Goal: Task Accomplishment & Management: Manage account settings

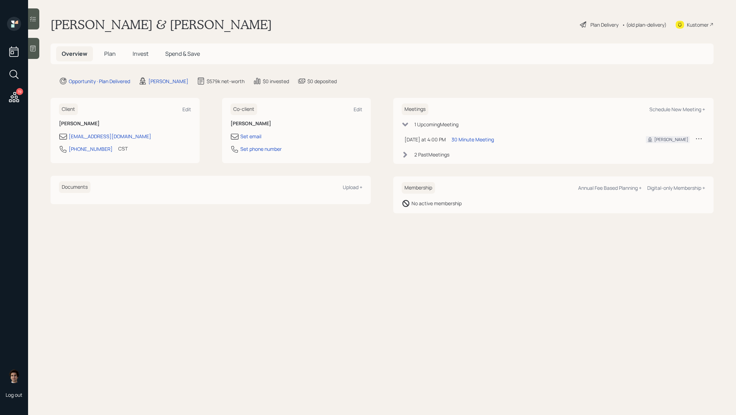
click at [111, 60] on h5 "Plan" at bounding box center [110, 53] width 23 height 15
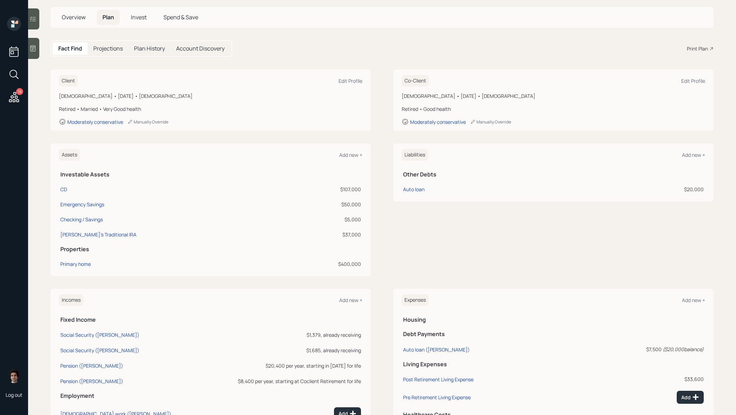
scroll to position [41, 0]
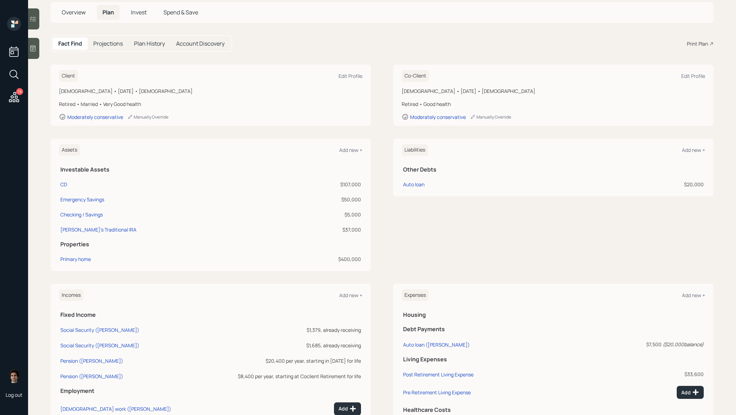
click at [58, 1] on main "Karen & Jim Watson Plan Delivery • (old plan-delivery) Kustomer Overview Plan I…" at bounding box center [382, 207] width 708 height 415
click at [62, 15] on span "Overview" at bounding box center [74, 12] width 24 height 8
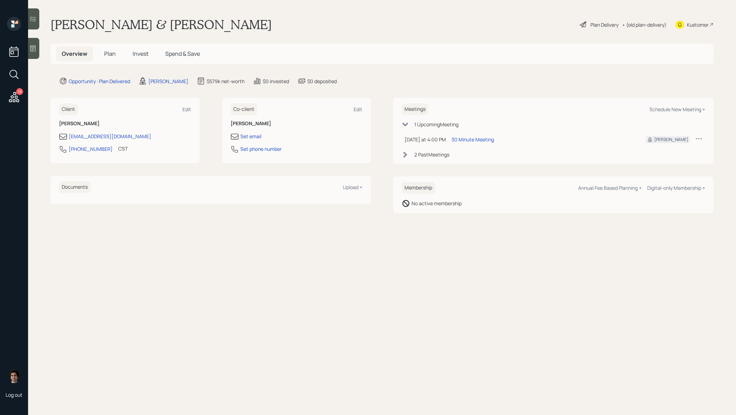
click at [105, 60] on h5 "Plan" at bounding box center [110, 53] width 23 height 15
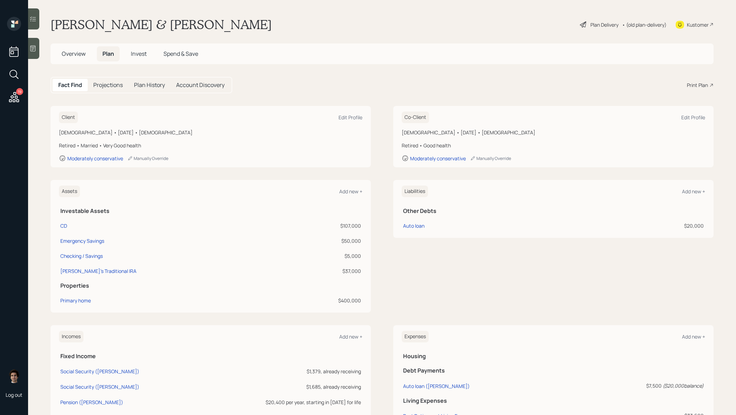
click at [113, 59] on h5 "Plan" at bounding box center [108, 53] width 23 height 15
click at [601, 15] on main "Karen & Jim Watson Plan Delivery • (old plan-delivery) Kustomer Overview Plan I…" at bounding box center [382, 207] width 708 height 415
click at [601, 30] on div "Plan Delivery • (old plan-delivery)" at bounding box center [623, 24] width 88 height 15
click at [606, 25] on div "Plan Delivery" at bounding box center [605, 24] width 28 height 7
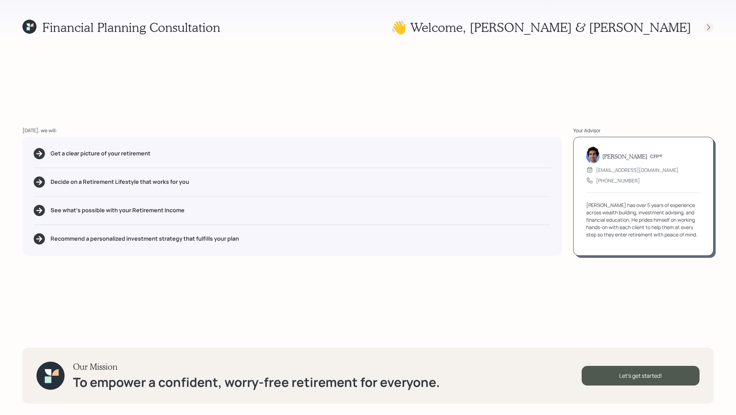
click at [712, 28] on icon at bounding box center [708, 27] width 7 height 7
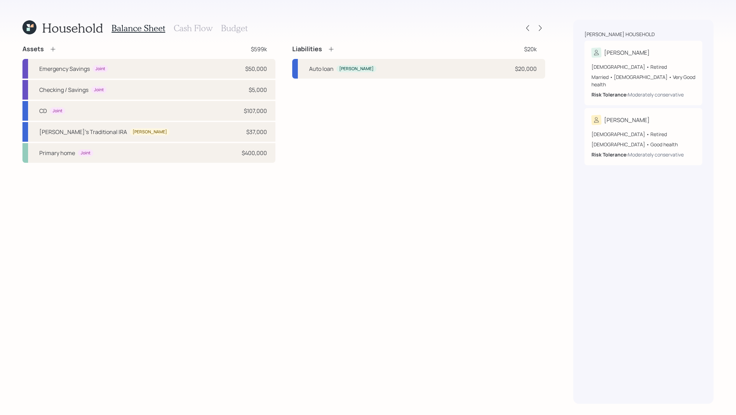
click at [545, 25] on div at bounding box center [534, 28] width 22 height 10
click at [543, 27] on icon at bounding box center [540, 28] width 7 height 7
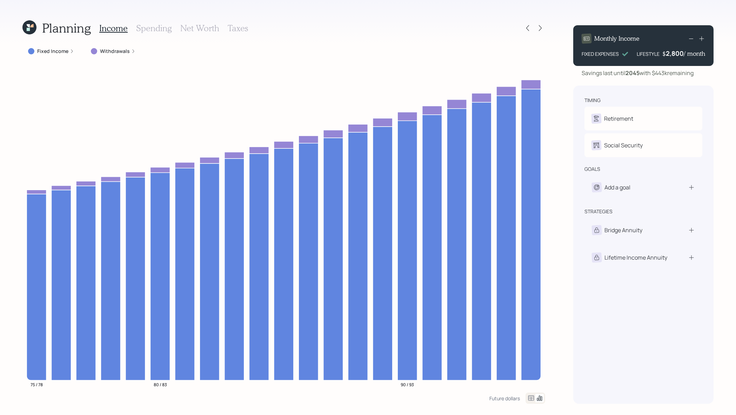
click at [543, 27] on icon at bounding box center [540, 28] width 7 height 7
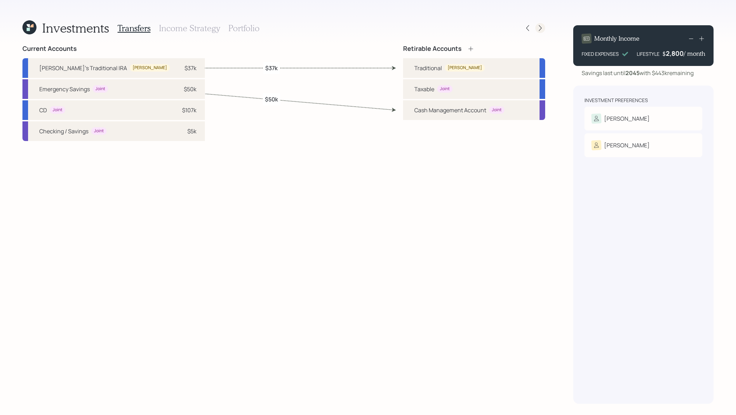
click at [540, 28] on icon at bounding box center [540, 28] width 7 height 7
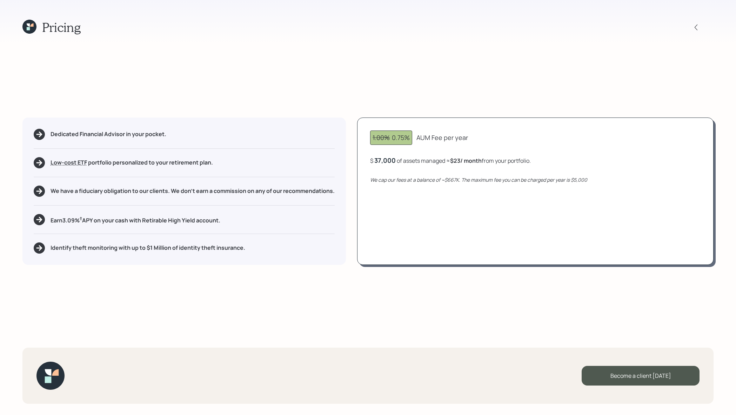
click at [691, 25] on div "Pricing" at bounding box center [367, 27] width 691 height 15
click at [32, 29] on icon at bounding box center [29, 27] width 14 height 14
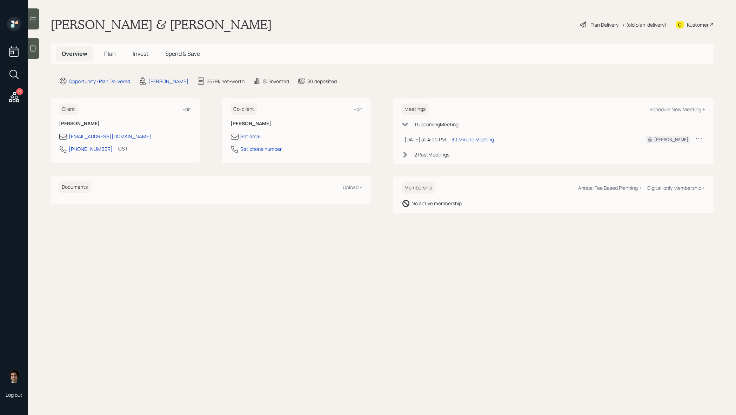
click at [595, 19] on div "Plan Delivery • (old plan-delivery)" at bounding box center [623, 24] width 88 height 15
click at [595, 28] on div "Plan Delivery" at bounding box center [605, 24] width 28 height 7
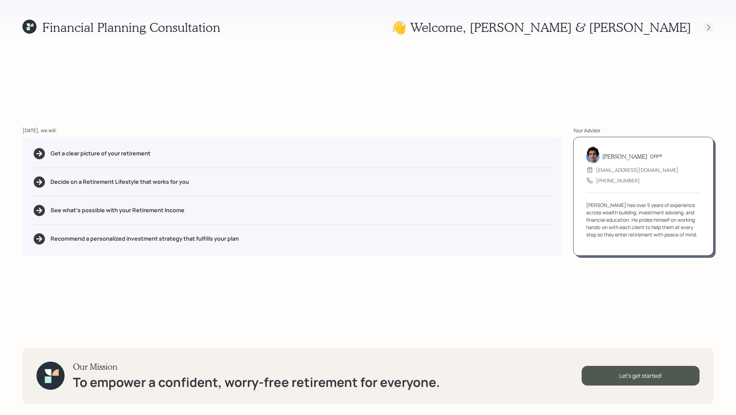
click at [713, 22] on div at bounding box center [702, 27] width 22 height 10
click at [711, 24] on icon at bounding box center [708, 27] width 7 height 7
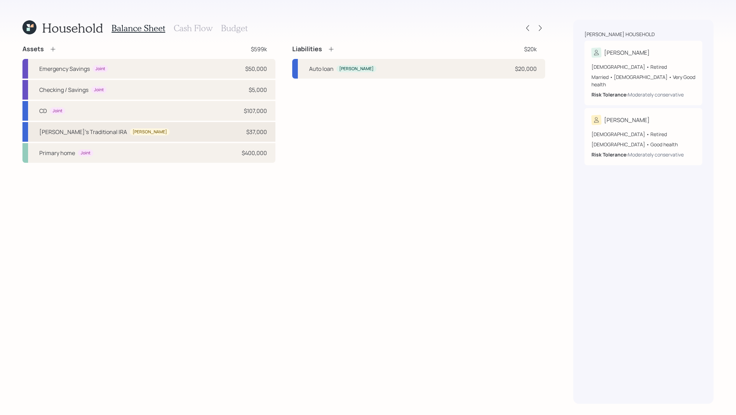
click at [188, 136] on div "Jim's Traditional IRA Jim $37,000" at bounding box center [148, 132] width 253 height 20
select select "ira"
select select "balanced"
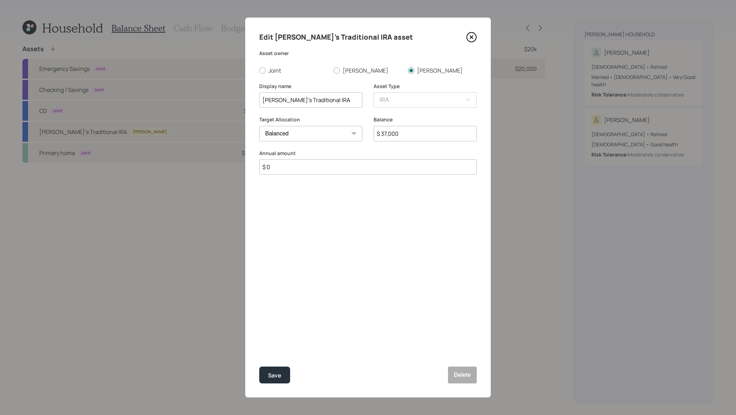
click at [328, 98] on input "Jim's Traditional IRA" at bounding box center [310, 99] width 103 height 15
type input "Jim's Traditional IRA (all in CD until March 2026)"
click at [259, 367] on button "Save" at bounding box center [274, 375] width 31 height 17
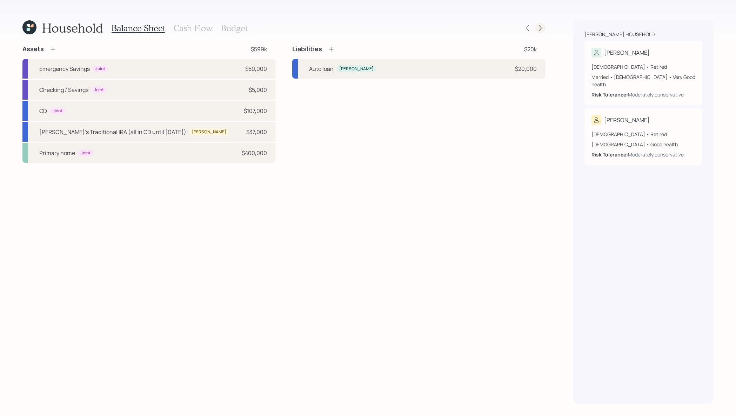
click at [541, 28] on icon at bounding box center [540, 28] width 3 height 6
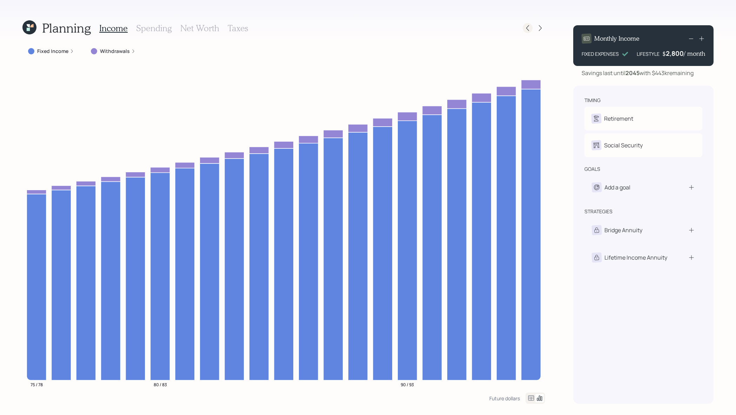
click at [525, 29] on icon at bounding box center [527, 28] width 7 height 7
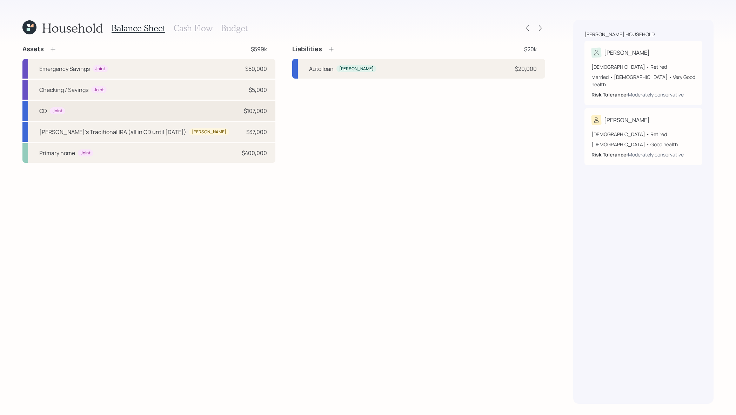
click at [77, 117] on div "CD Joint $107,000" at bounding box center [148, 111] width 253 height 20
select select "taxable"
select select "conservative"
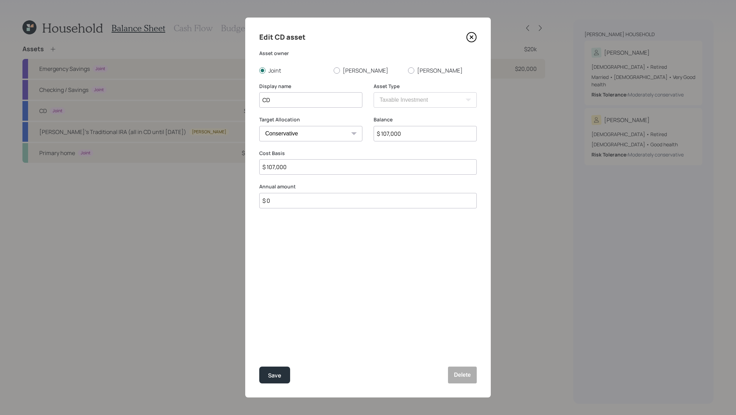
click at [305, 101] on input "CD" at bounding box center [310, 99] width 103 height 15
type input "CD (matures November 2025)"
click at [259, 367] on button "Save" at bounding box center [274, 375] width 31 height 17
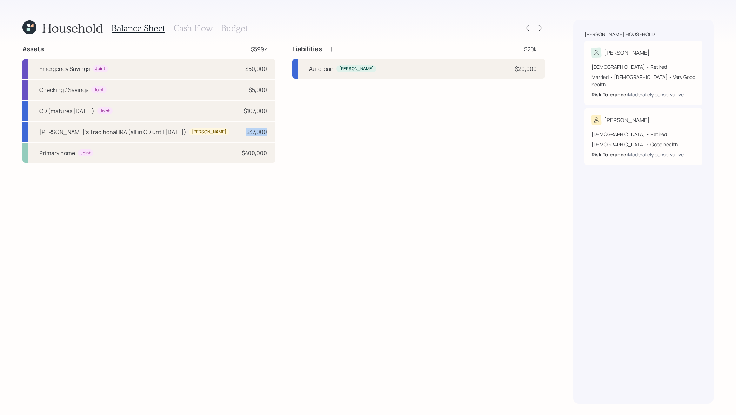
drag, startPoint x: 270, startPoint y: 133, endPoint x: 281, endPoint y: 127, distance: 13.2
click at [281, 127] on div "Assets $599k Emergency Savings Joint $50,000 Checking / Savings Joint $5,000 CD…" at bounding box center [283, 104] width 523 height 118
click at [539, 27] on icon at bounding box center [540, 28] width 7 height 7
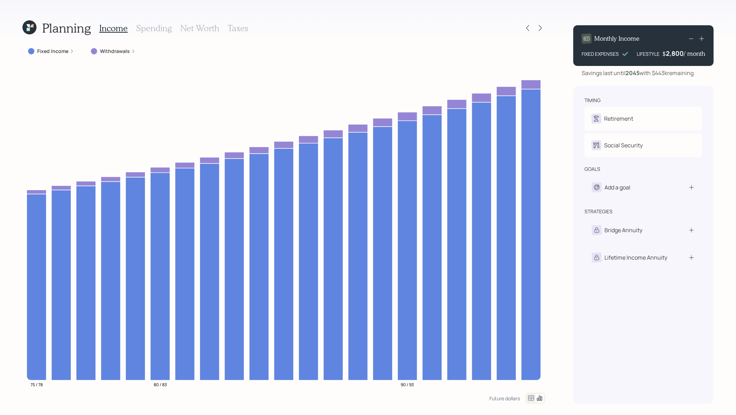
click at [45, 55] on div "Fixed Income" at bounding box center [50, 51] width 57 height 13
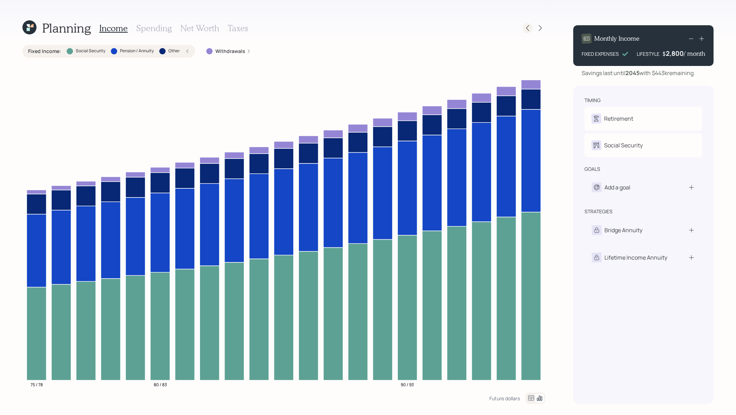
click at [530, 29] on icon at bounding box center [527, 28] width 7 height 7
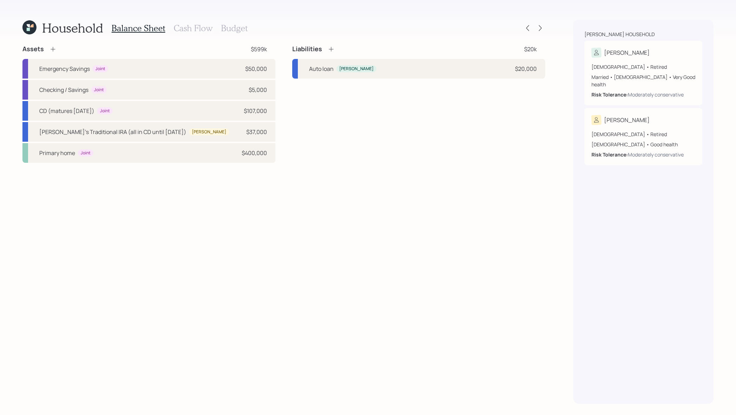
click at [208, 27] on h3 "Cash Flow" at bounding box center [193, 28] width 39 height 10
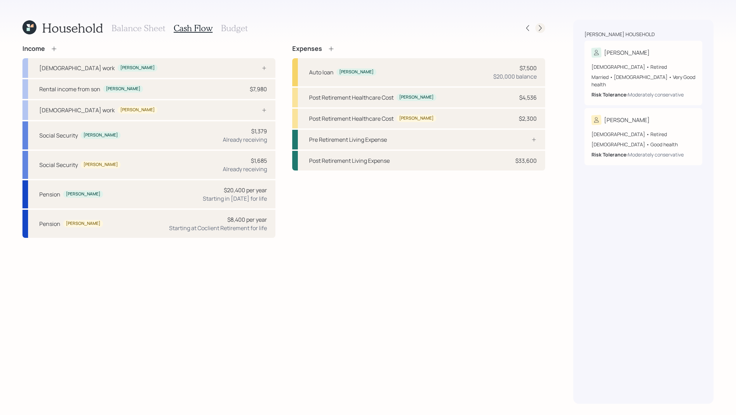
click at [539, 31] on icon at bounding box center [540, 28] width 3 height 6
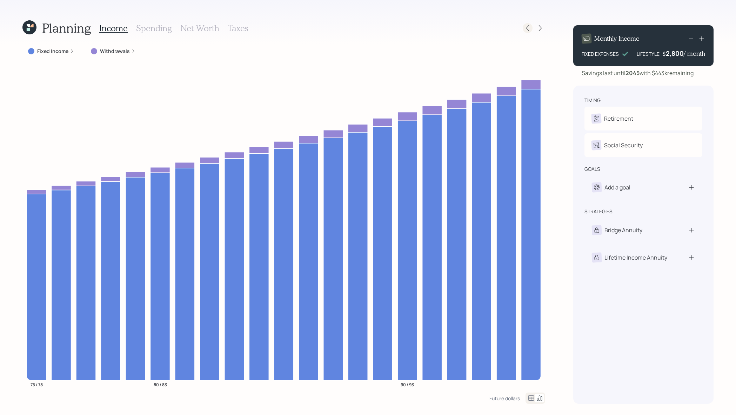
click at [529, 32] on div at bounding box center [528, 28] width 10 height 10
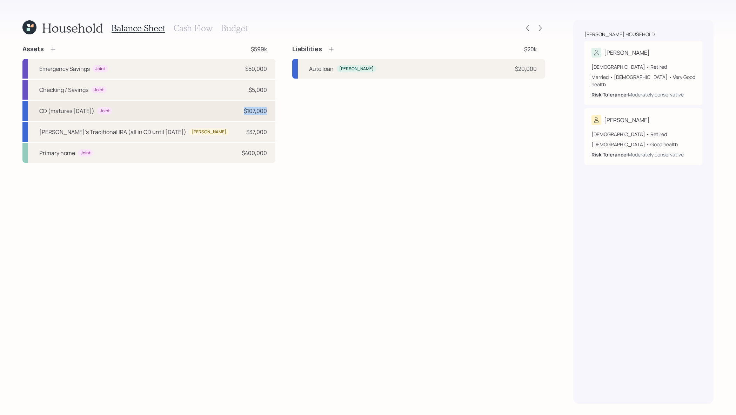
drag, startPoint x: 268, startPoint y: 109, endPoint x: 240, endPoint y: 113, distance: 28.4
click at [240, 113] on div "CD (matures November 2025) Joint $107,000" at bounding box center [148, 111] width 253 height 20
select select "taxable"
select select "conservative"
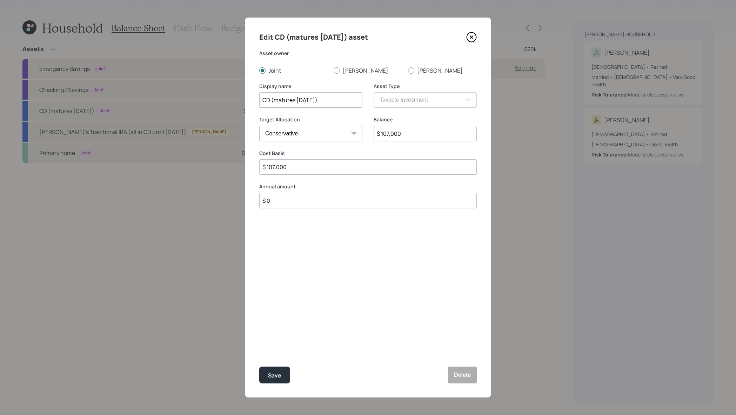
click at [471, 36] on icon at bounding box center [471, 37] width 3 height 3
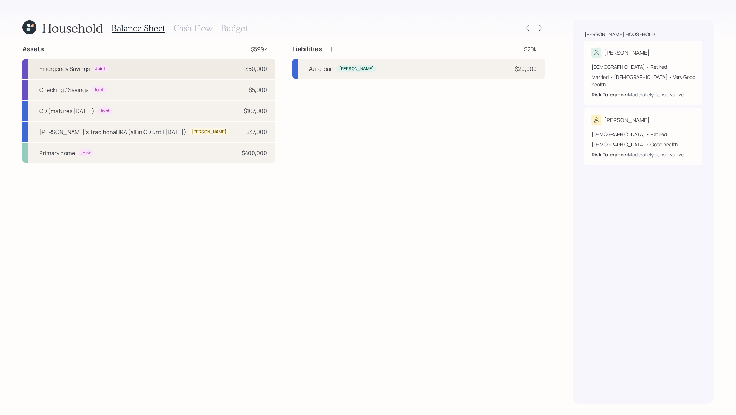
click at [107, 71] on div "Emergency Savings Joint" at bounding box center [73, 69] width 69 height 8
select select "emergency_fund"
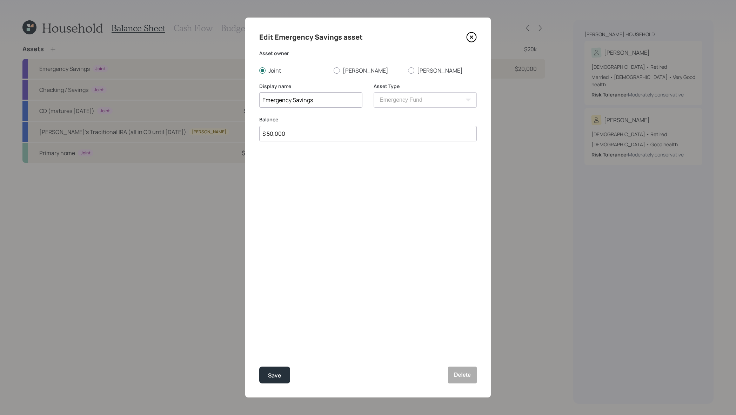
click at [472, 34] on icon at bounding box center [471, 37] width 11 height 11
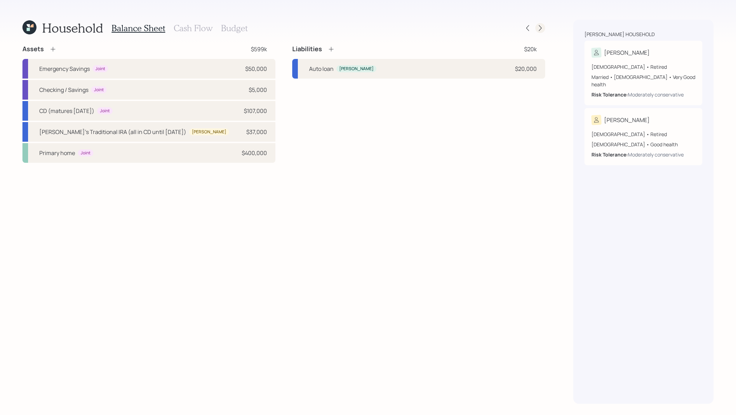
click at [541, 29] on icon at bounding box center [540, 28] width 7 height 7
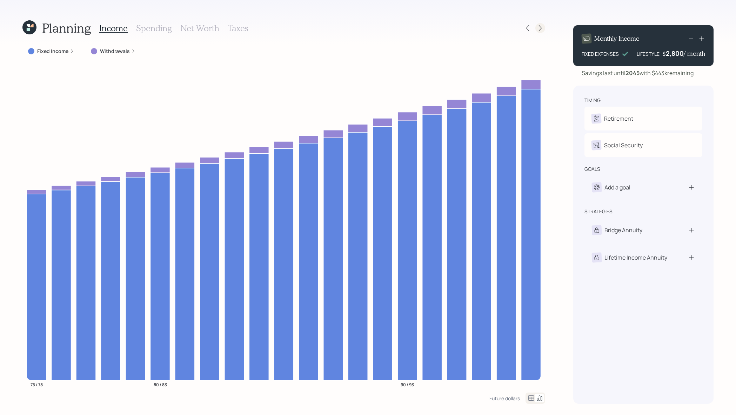
click at [544, 31] on div at bounding box center [541, 28] width 10 height 10
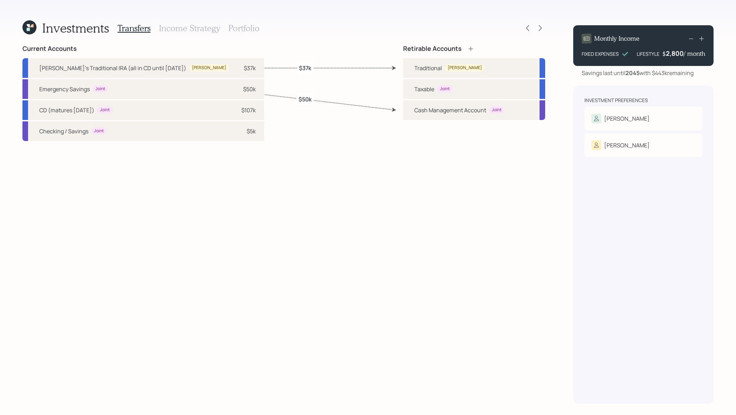
click at [251, 34] on div "Transfers Income Strategy Portfolio" at bounding box center [189, 28] width 142 height 17
click at [251, 30] on h3 "Portfolio" at bounding box center [243, 28] width 31 height 10
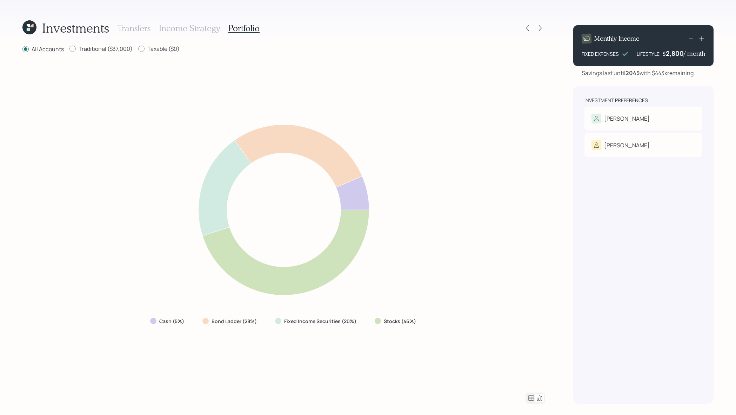
click at [532, 398] on icon at bounding box center [531, 398] width 8 height 8
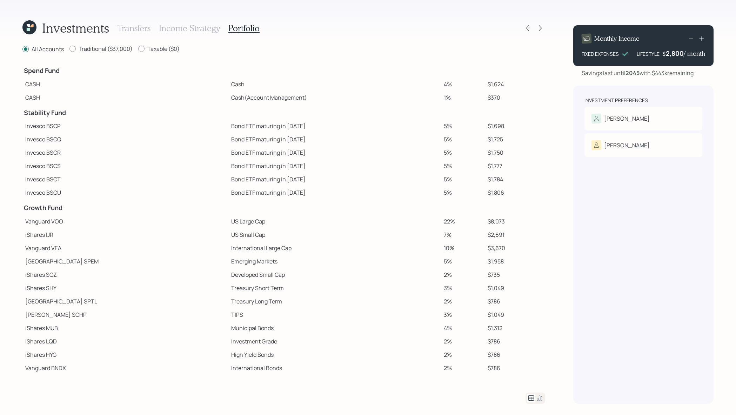
scroll to position [15, 0]
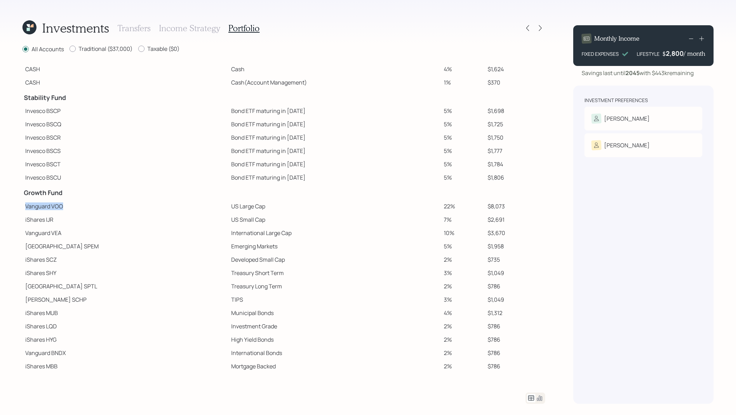
drag, startPoint x: 73, startPoint y: 211, endPoint x: 24, endPoint y: 204, distance: 49.2
click at [24, 204] on td "Vanguard VOO" at bounding box center [125, 206] width 206 height 13
click at [142, 175] on td "Invesco BSCU" at bounding box center [125, 177] width 206 height 13
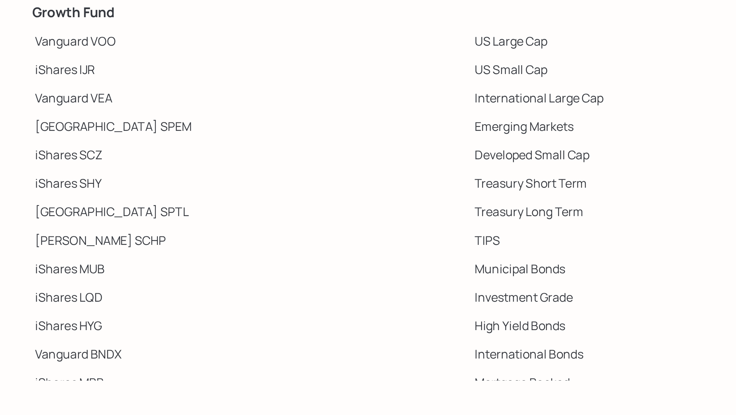
scroll to position [10, 0]
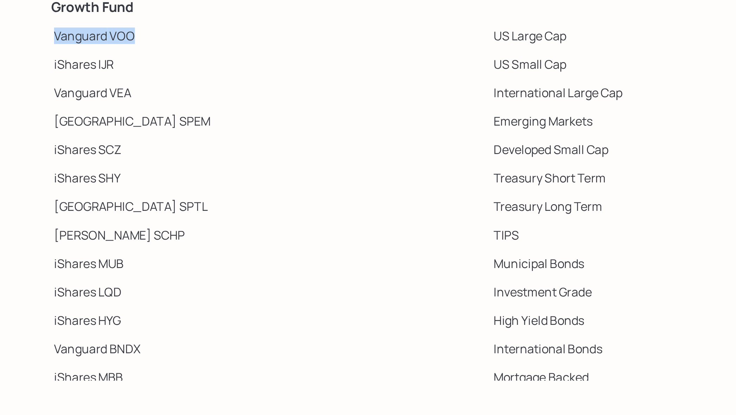
drag, startPoint x: 66, startPoint y: 214, endPoint x: 24, endPoint y: 214, distance: 42.1
click at [24, 214] on td "Vanguard VOO" at bounding box center [125, 211] width 206 height 13
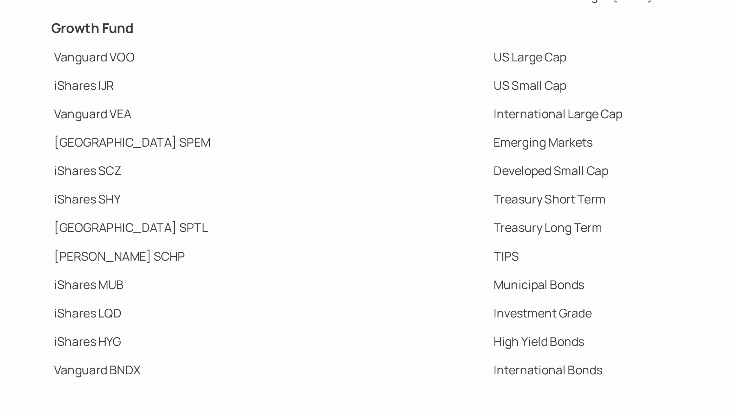
click at [57, 236] on td "iShares IJR" at bounding box center [125, 234] width 206 height 13
drag, startPoint x: 57, startPoint y: 236, endPoint x: 46, endPoint y: 236, distance: 10.9
click at [46, 236] on td "iShares IJR" at bounding box center [125, 234] width 206 height 13
click at [52, 234] on td "iShares IJR" at bounding box center [125, 234] width 206 height 13
drag, startPoint x: 55, startPoint y: 235, endPoint x: 25, endPoint y: 234, distance: 29.8
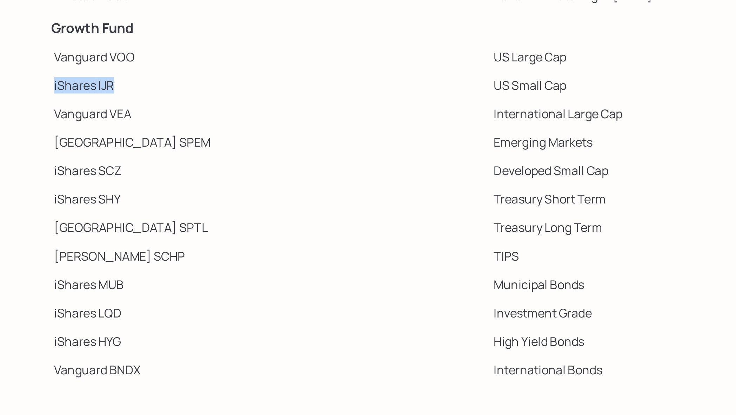
click at [25, 234] on td "iShares IJR" at bounding box center [125, 234] width 206 height 13
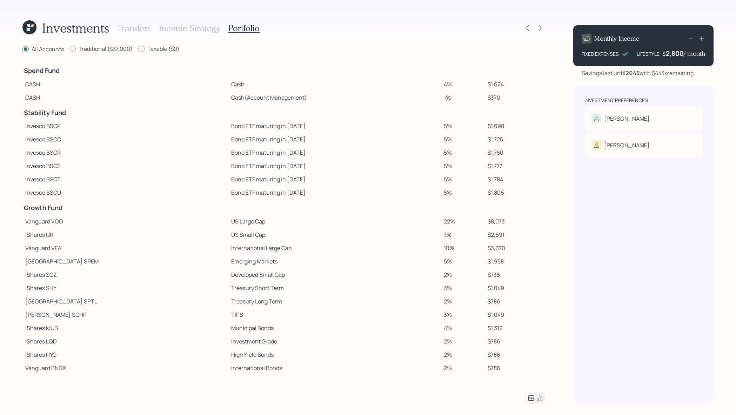
click at [385, 290] on td "Treasury Short Term" at bounding box center [334, 287] width 212 height 13
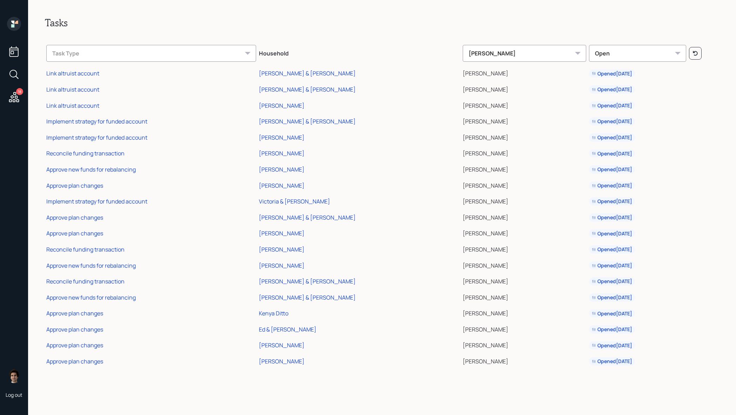
click at [89, 257] on td "Approve new funds for rebalancing" at bounding box center [151, 265] width 213 height 16
click at [164, 112] on td "Implement strategy for funded account" at bounding box center [151, 120] width 213 height 16
click at [75, 77] on td "Link altruist account" at bounding box center [151, 73] width 213 height 16
click at [79, 73] on div "Link altruist account" at bounding box center [72, 73] width 53 height 8
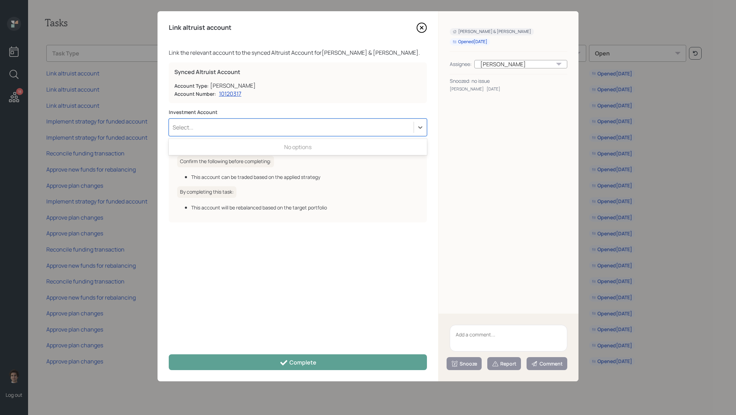
click at [354, 125] on div "Select..." at bounding box center [291, 127] width 245 height 12
click at [502, 371] on div "Snooze Report Comment" at bounding box center [509, 348] width 140 height 68
click at [502, 338] on textarea at bounding box center [509, 338] width 118 height 27
click at [503, 83] on div "Snoozed: no issue" at bounding box center [509, 80] width 118 height 7
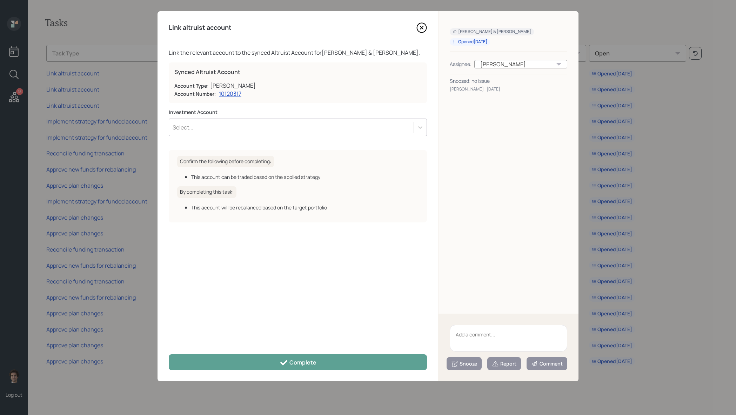
click at [499, 335] on textarea at bounding box center [509, 338] width 118 height 27
click at [499, 325] on textarea "no issue" at bounding box center [509, 338] width 118 height 27
type textarea "no issue"
click at [510, 364] on div "Report" at bounding box center [504, 363] width 25 height 7
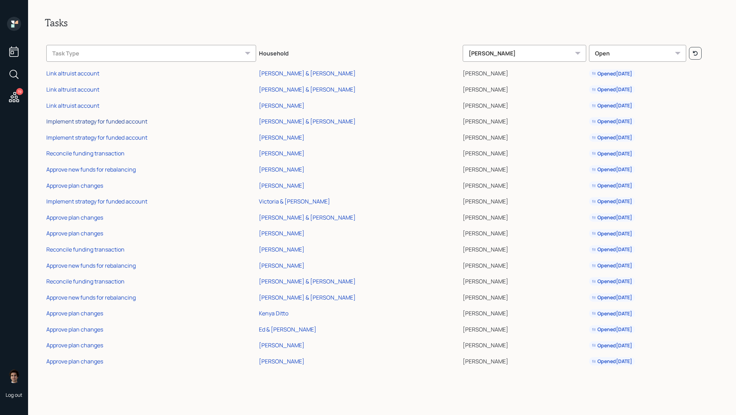
click at [118, 119] on div "Implement strategy for funded account" at bounding box center [96, 122] width 101 height 8
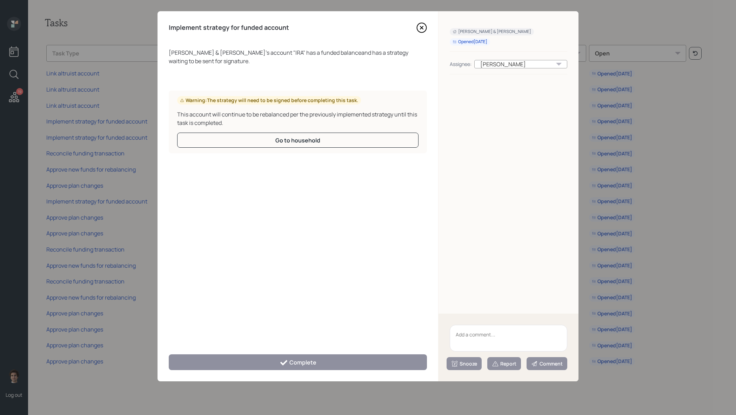
click at [485, 334] on textarea at bounding box center [509, 338] width 118 height 27
type textarea "stop"
click at [518, 358] on button "Report" at bounding box center [504, 363] width 34 height 13
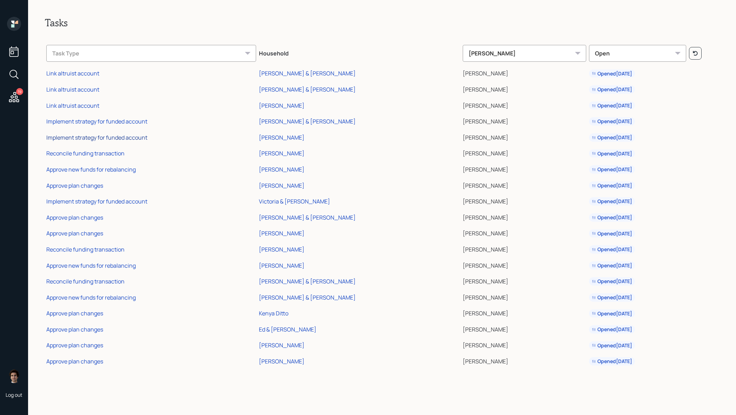
click at [106, 135] on div "Implement strategy for funded account" at bounding box center [96, 138] width 101 height 8
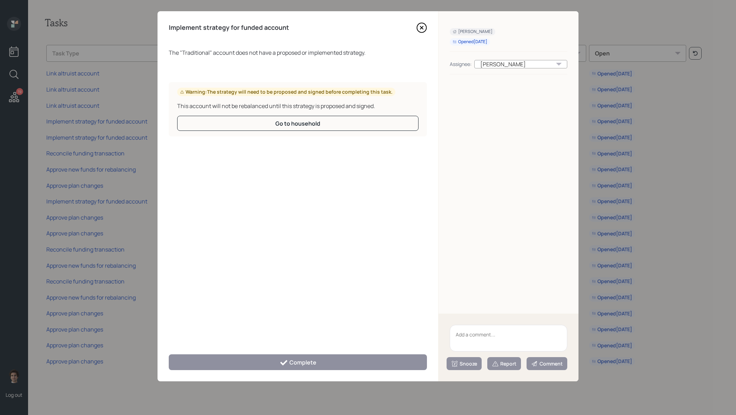
click at [495, 345] on textarea at bounding box center [509, 338] width 118 height 27
type textarea "need client to sign new IPS"
click at [454, 363] on icon at bounding box center [454, 363] width 7 height 7
click at [468, 353] on button "2 weeks" at bounding box center [464, 349] width 34 height 14
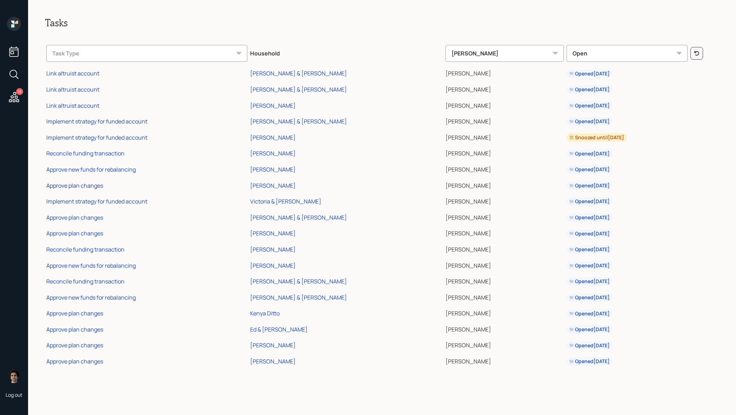
click at [98, 187] on div "Approve plan changes" at bounding box center [74, 186] width 57 height 8
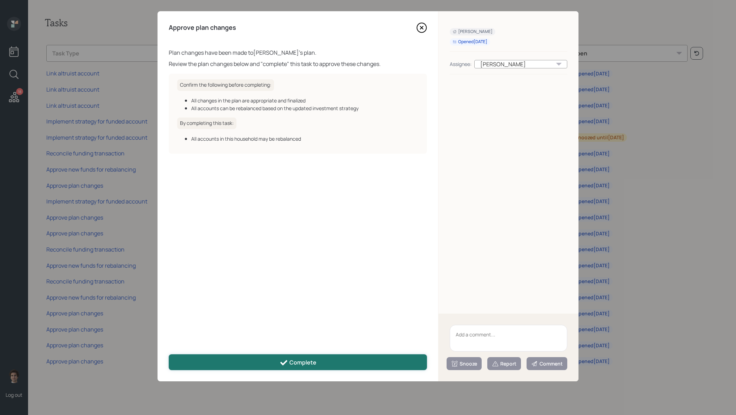
click at [360, 358] on button "Complete" at bounding box center [298, 362] width 258 height 16
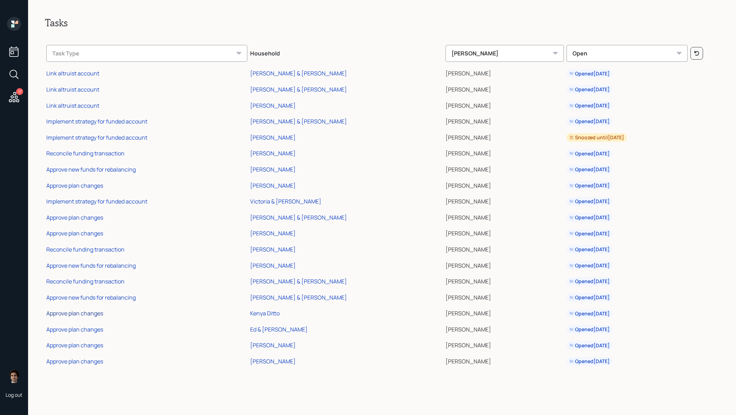
click at [62, 317] on div "Approve plan changes" at bounding box center [74, 314] width 57 height 8
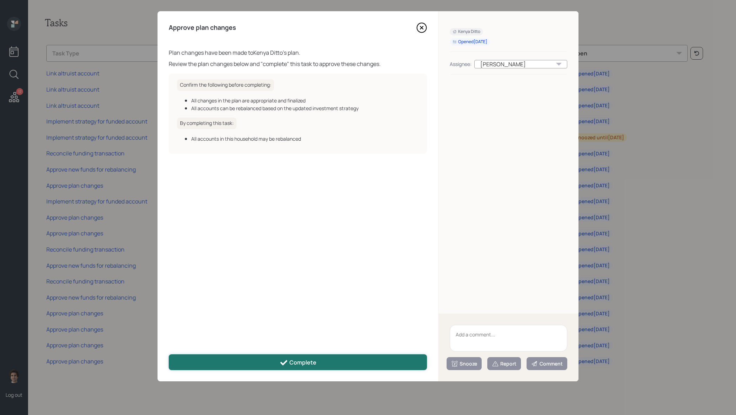
click at [389, 356] on button "Complete" at bounding box center [298, 362] width 258 height 16
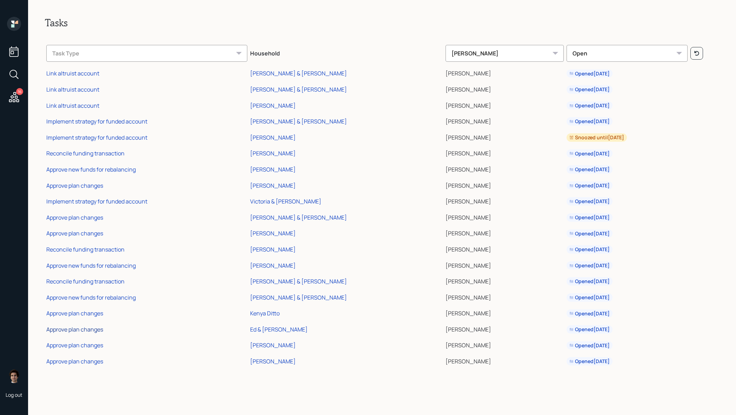
click at [62, 330] on div "Approve plan changes" at bounding box center [74, 330] width 57 height 8
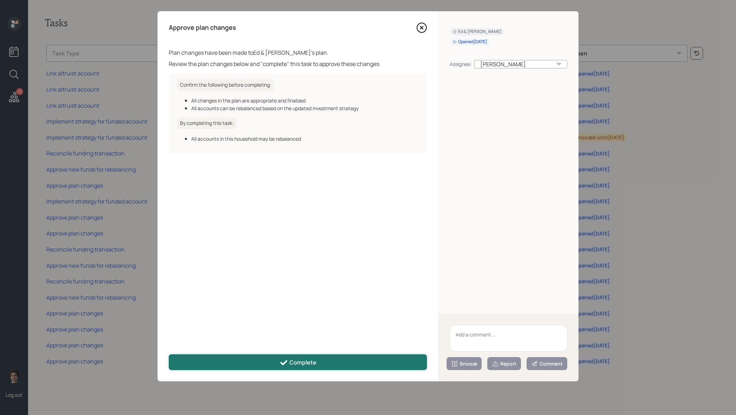
click at [306, 363] on div "Complete" at bounding box center [298, 363] width 37 height 8
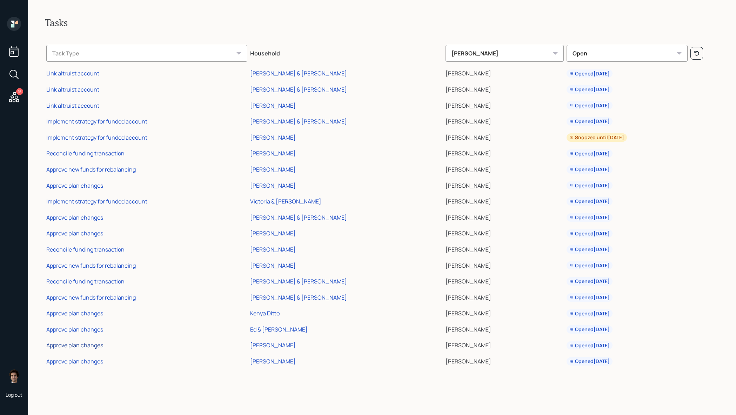
click at [75, 345] on div "Approve plan changes" at bounding box center [74, 345] width 57 height 8
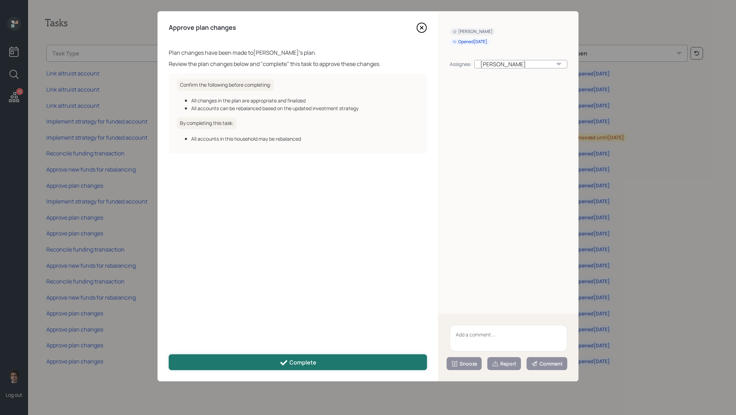
click at [271, 360] on button "Complete" at bounding box center [298, 362] width 258 height 16
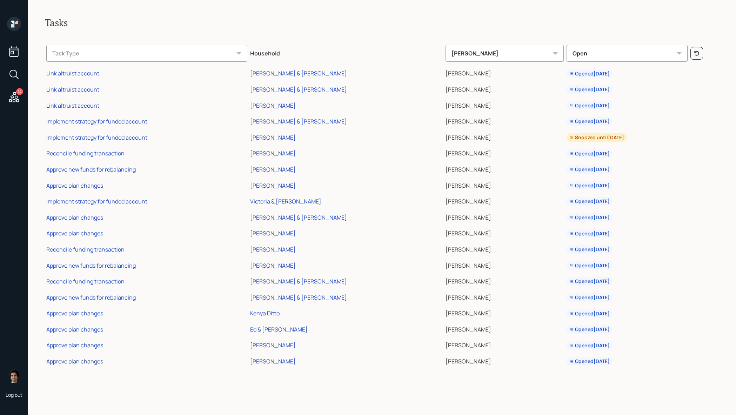
click at [64, 363] on div "Approve plan changes" at bounding box center [74, 362] width 57 height 8
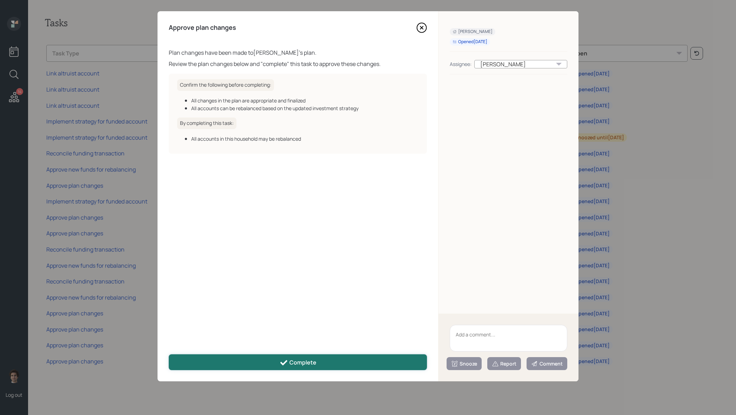
click at [293, 361] on div "Complete" at bounding box center [298, 363] width 37 height 8
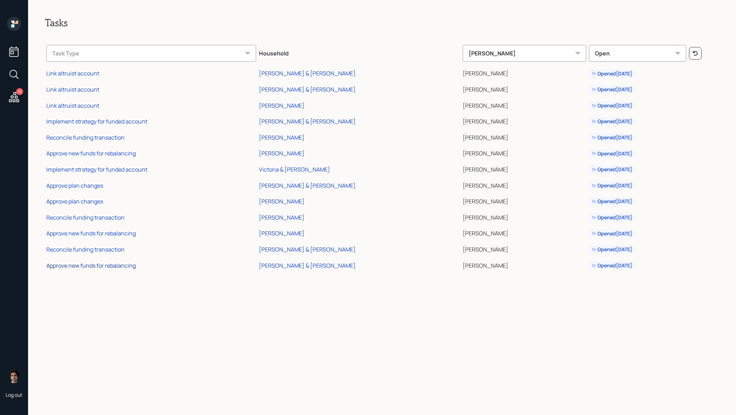
click at [110, 265] on div "Approve new funds for rebalancing" at bounding box center [90, 266] width 89 height 8
click at [97, 247] on div "Reconcile funding transaction" at bounding box center [85, 250] width 78 height 8
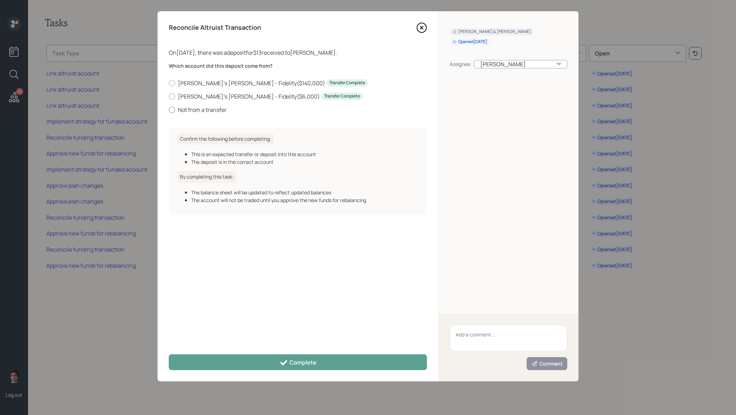
click at [207, 113] on label "Not from a transfer" at bounding box center [298, 110] width 258 height 8
click at [169, 110] on input "Not from a transfer" at bounding box center [168, 109] width 0 height 0
radio input "true"
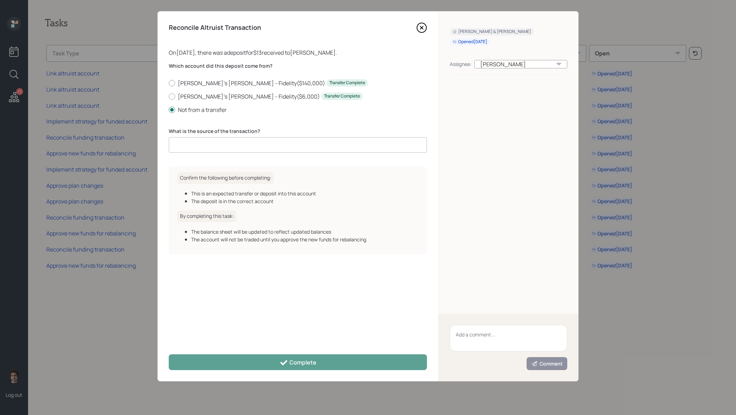
click at [249, 145] on input at bounding box center [298, 144] width 258 height 15
type input "ACAT journal"
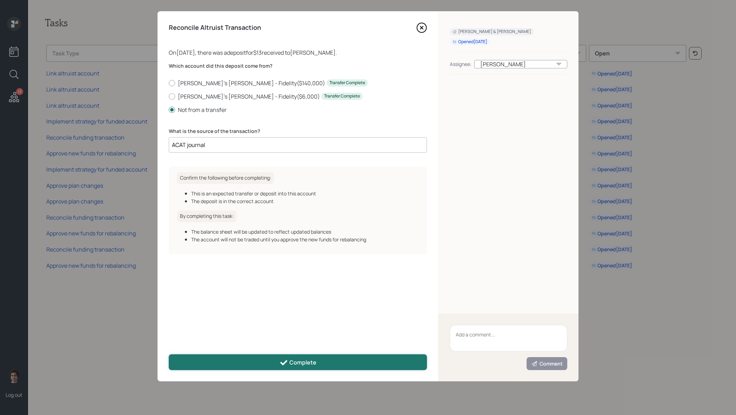
click at [226, 365] on button "Complete" at bounding box center [298, 362] width 258 height 16
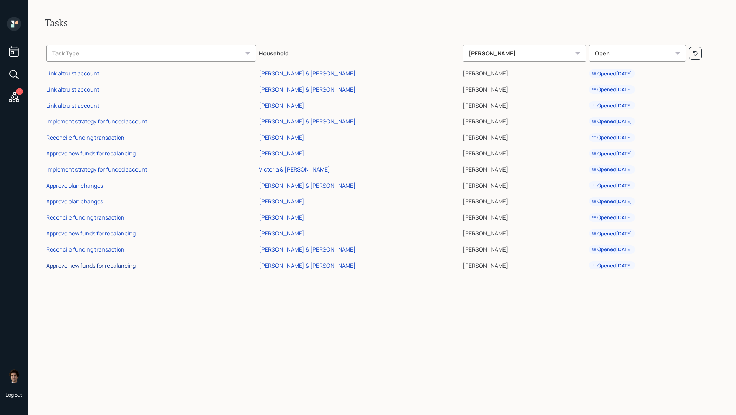
click at [114, 265] on div "Approve new funds for rebalancing" at bounding box center [90, 266] width 89 height 8
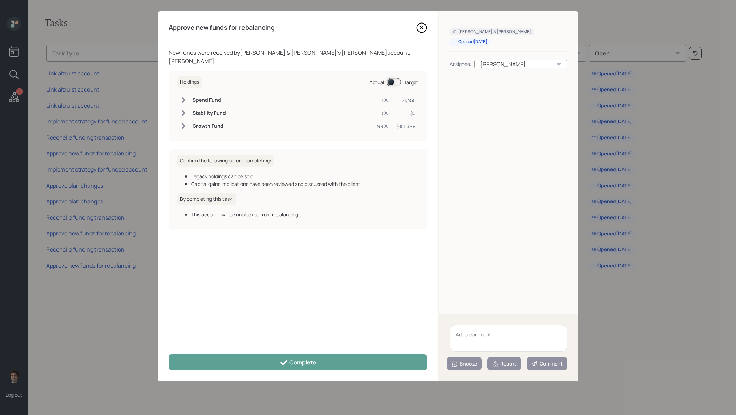
click at [396, 78] on span at bounding box center [394, 82] width 14 height 8
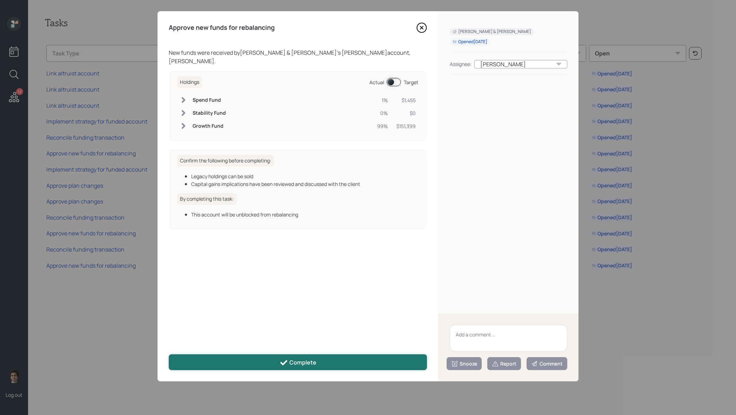
click at [346, 364] on button "Complete" at bounding box center [298, 362] width 258 height 16
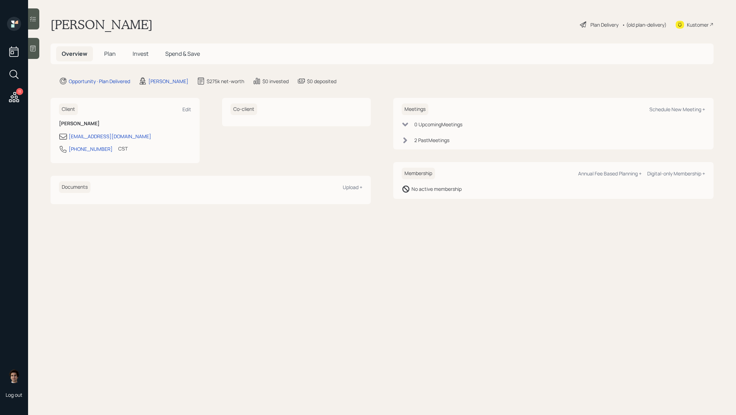
drag, startPoint x: 80, startPoint y: 55, endPoint x: 90, endPoint y: 53, distance: 10.4
click at [80, 55] on span "Overview" at bounding box center [75, 54] width 26 height 8
